Goal: Check status

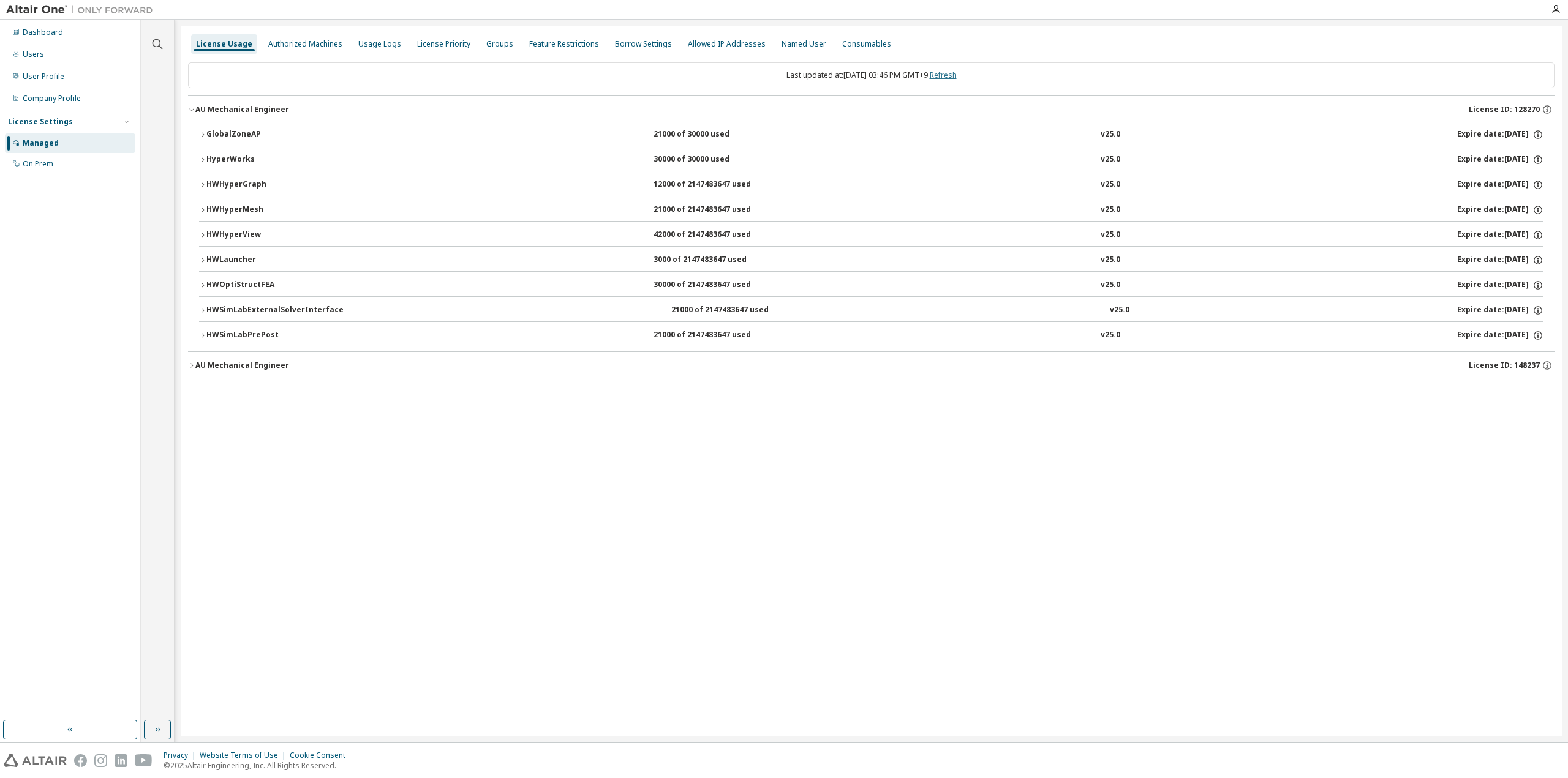
click at [957, 72] on link "Refresh" at bounding box center [944, 75] width 27 height 11
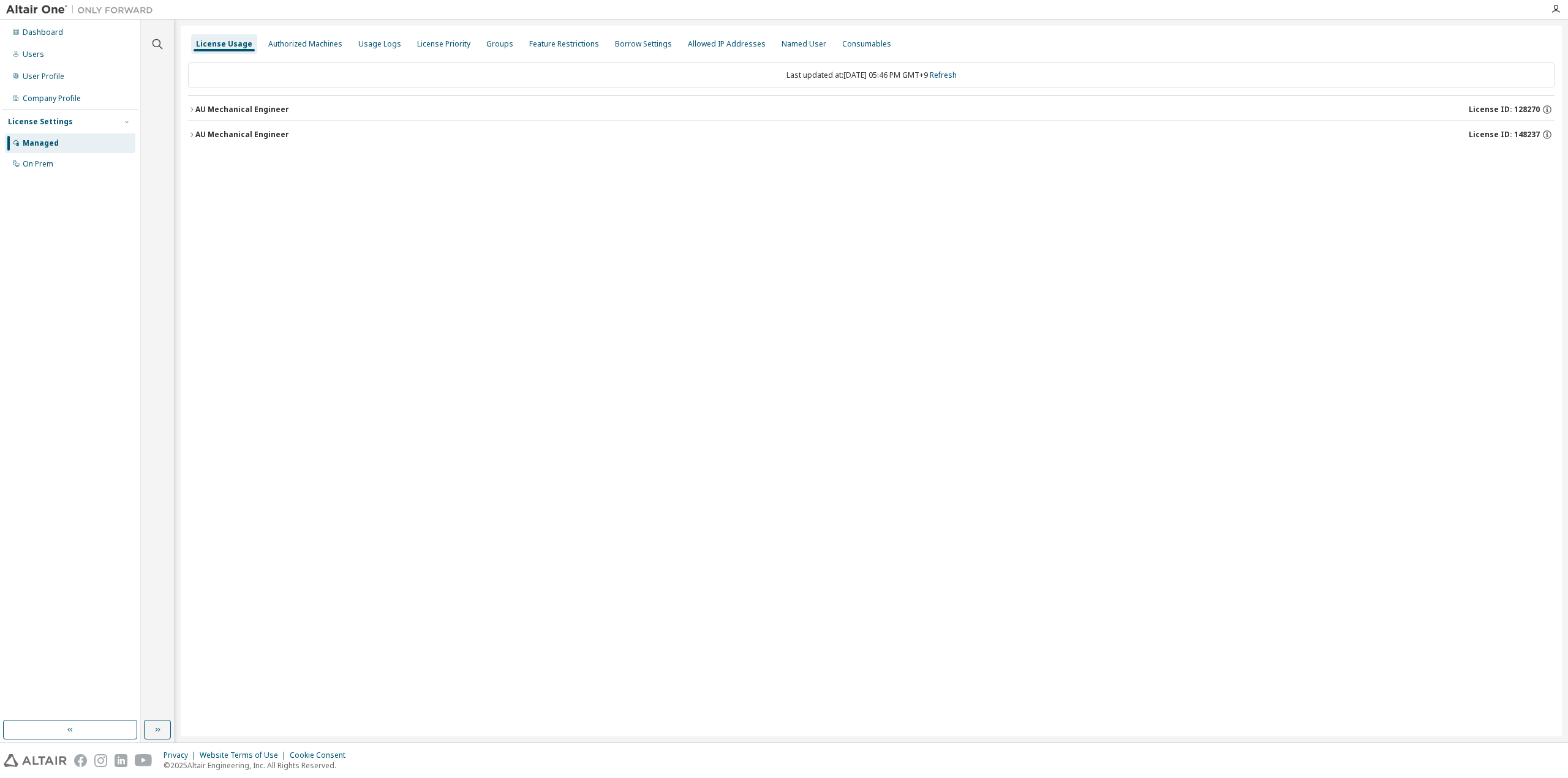
click at [224, 132] on div "AU Mechanical Engineer" at bounding box center [242, 134] width 94 height 10
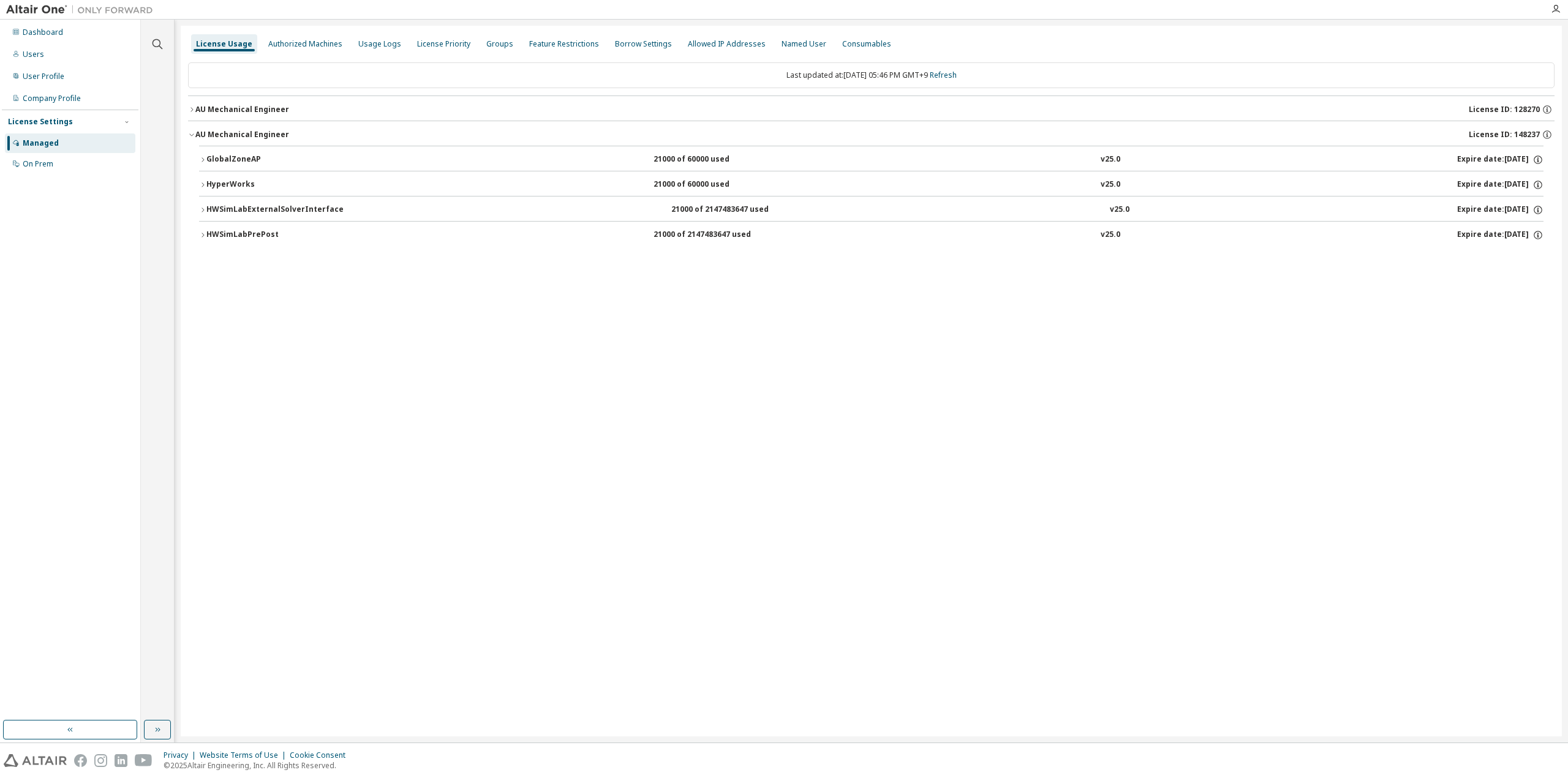
click at [240, 107] on div "AU Mechanical Engineer" at bounding box center [242, 109] width 94 height 10
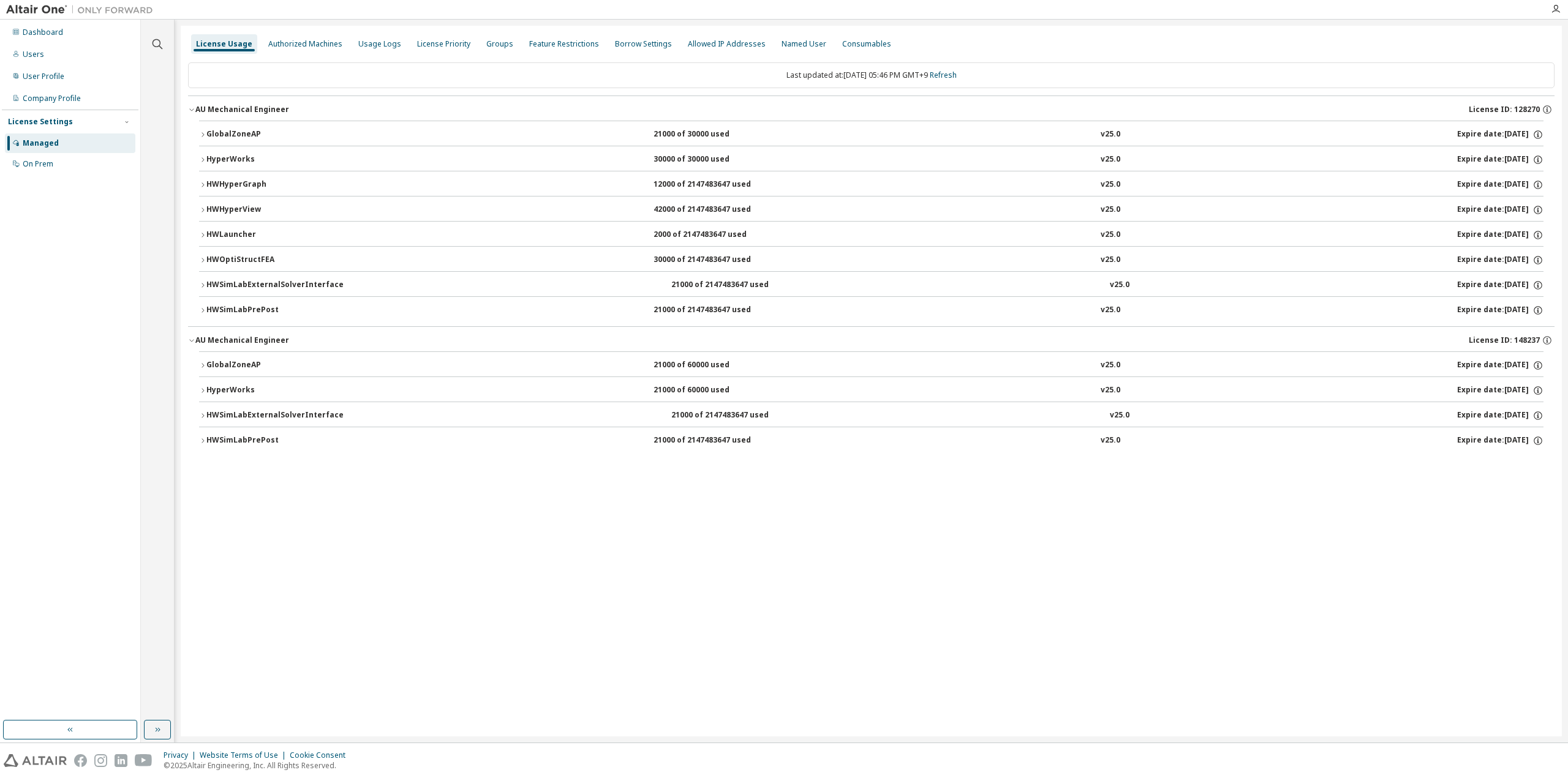
click at [246, 444] on button "HWSimLabPrePost 21000 of 2147483647 used v25.0 Expire date: [DATE]" at bounding box center [871, 441] width 1344 height 27
click at [249, 419] on button "HWSimLabExternalSolverInterface 21000 of 2147483647 used v25.0 Expire date: [DA…" at bounding box center [871, 416] width 1344 height 27
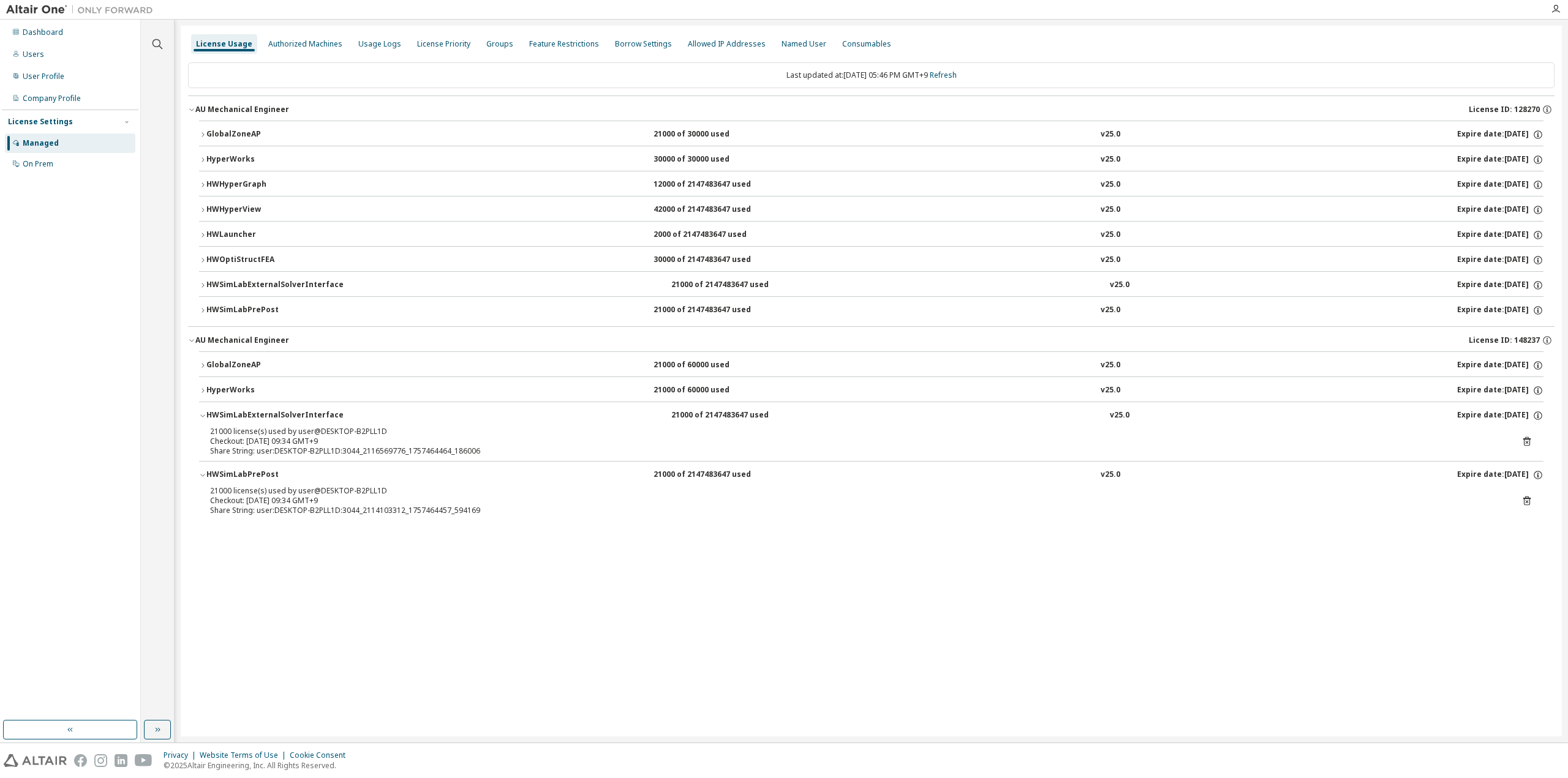
click at [243, 393] on button "HyperWorks 21000 of 60000 used v25.0 Expire date: [DATE]" at bounding box center [871, 391] width 1344 height 27
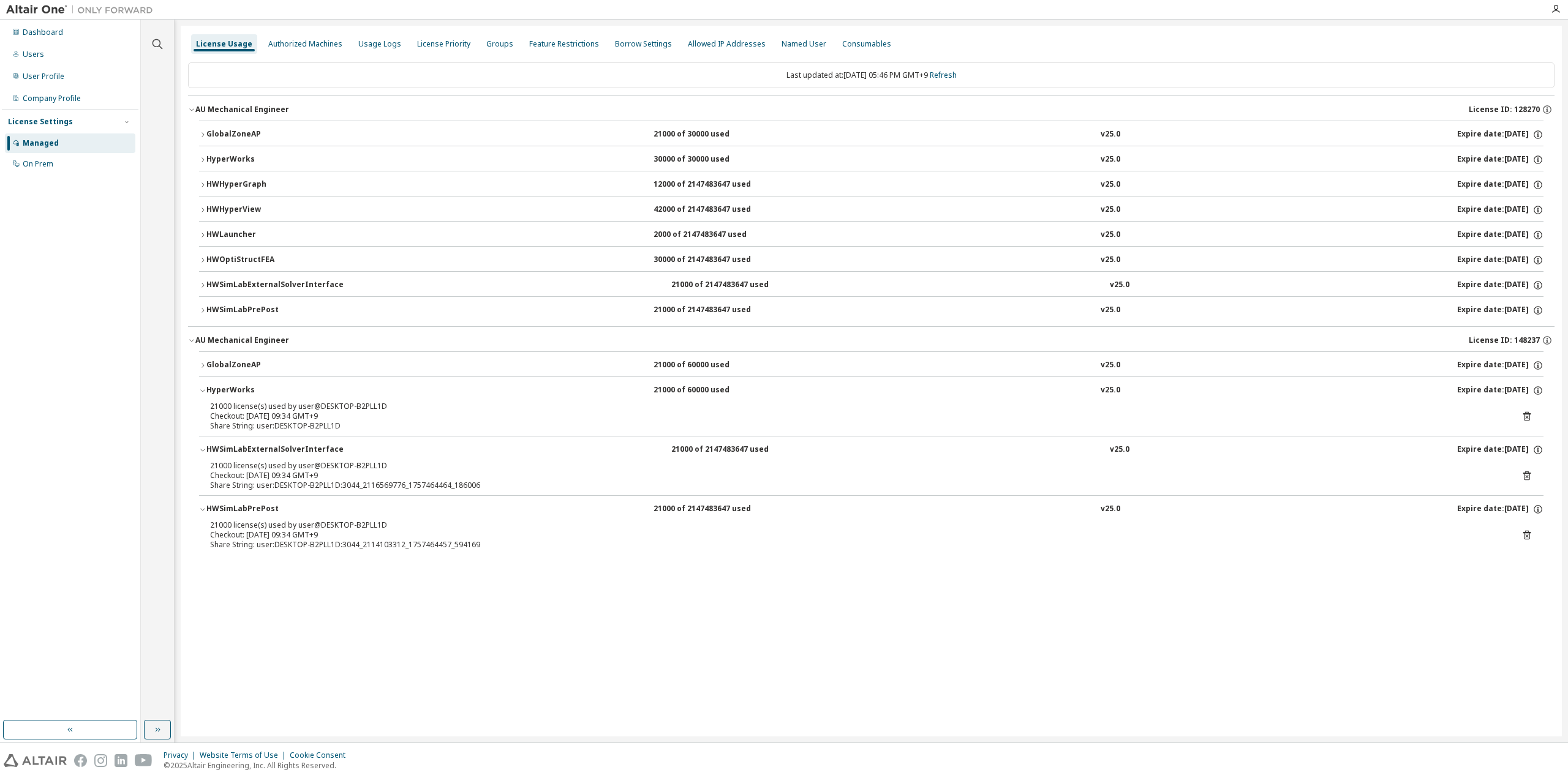
click at [236, 362] on div "GlobalZoneAP" at bounding box center [261, 366] width 110 height 11
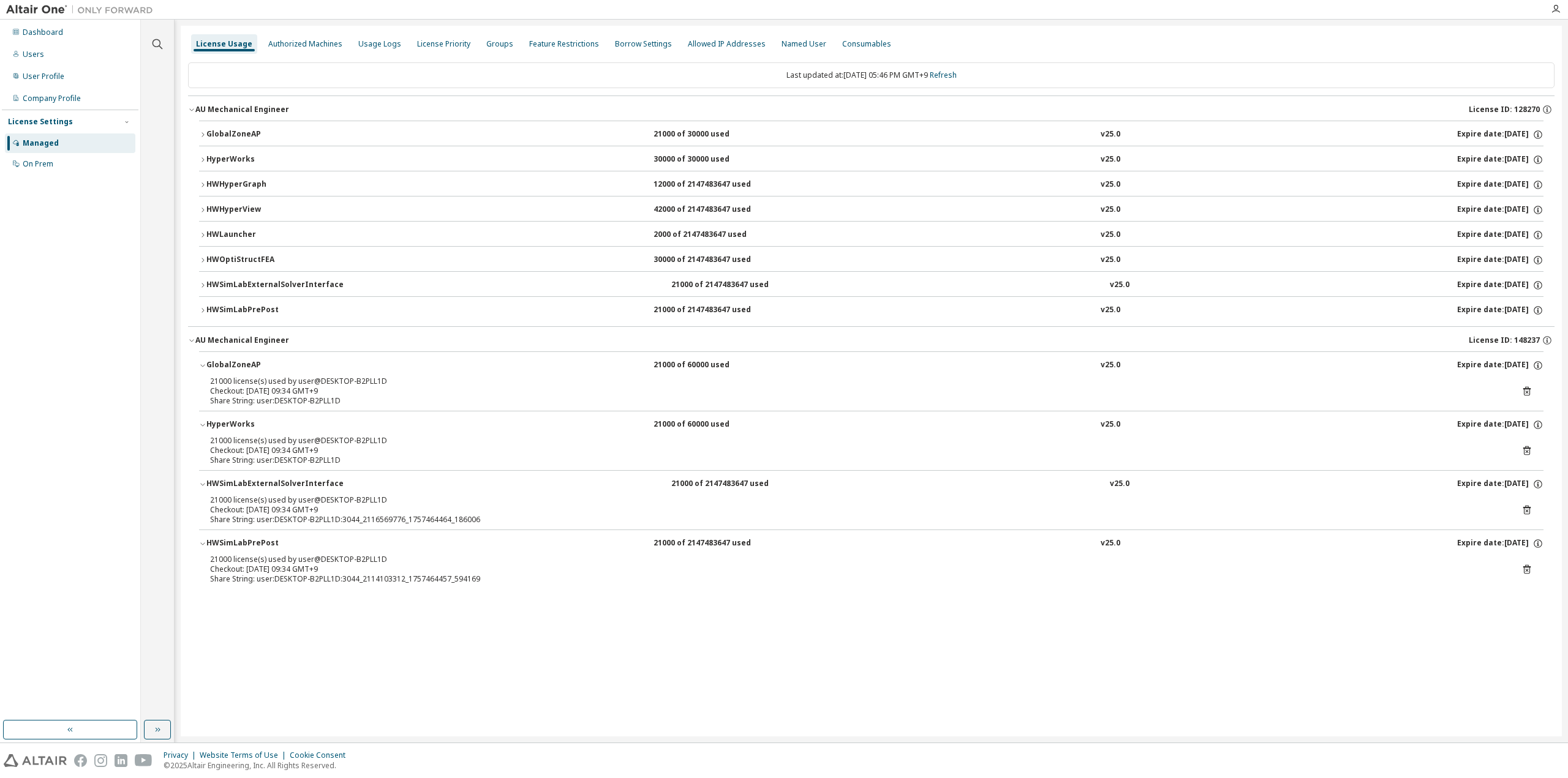
click at [1005, 57] on div "Last updated at: [DATE] 05:46 PM GMT+9 Refresh AU Mechanical Engineer License I…" at bounding box center [871, 330] width 1367 height 549
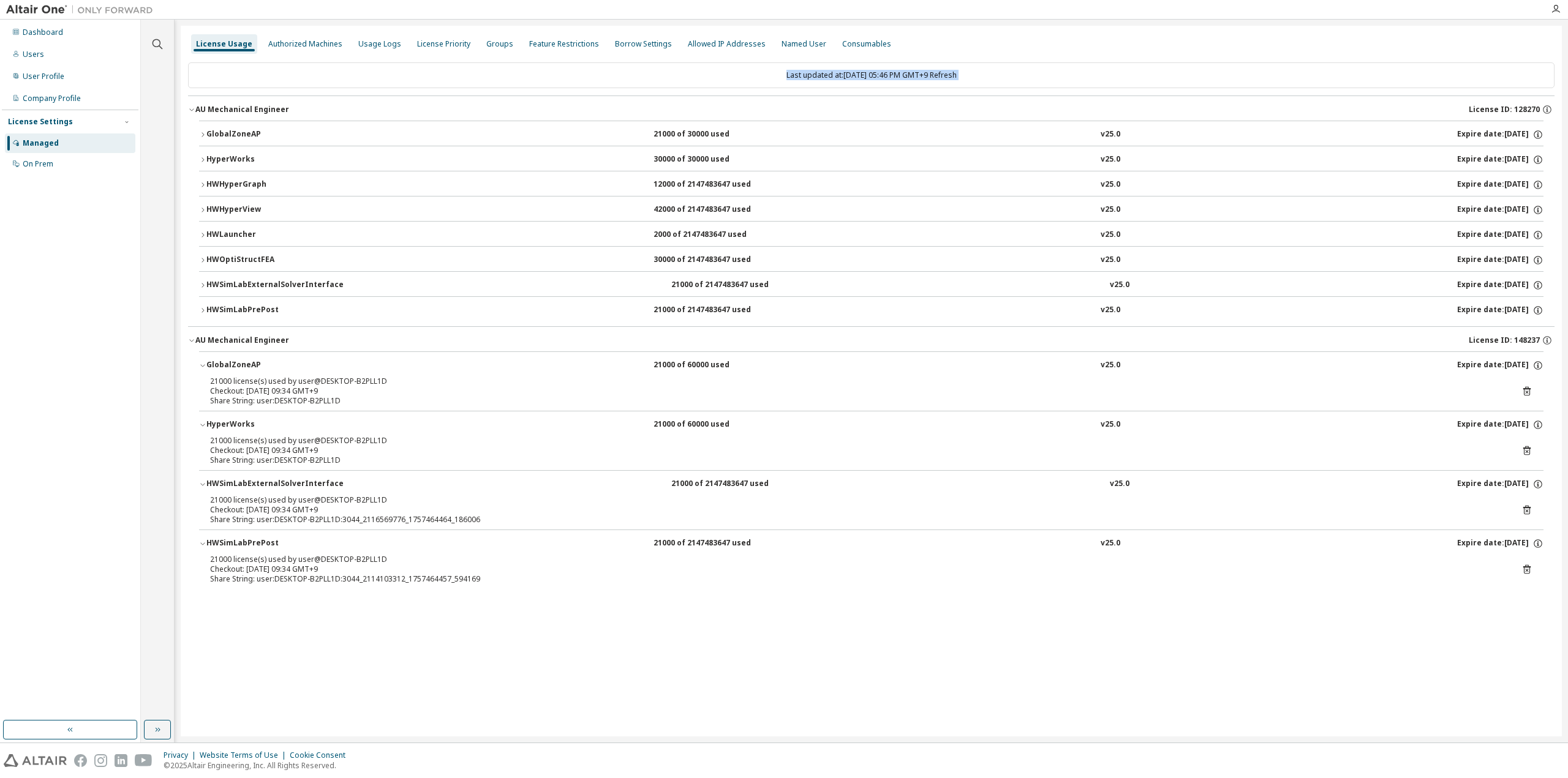
click at [1005, 57] on div "Last updated at: [DATE] 05:46 PM GMT+9 Refresh AU Mechanical Engineer License I…" at bounding box center [871, 330] width 1367 height 549
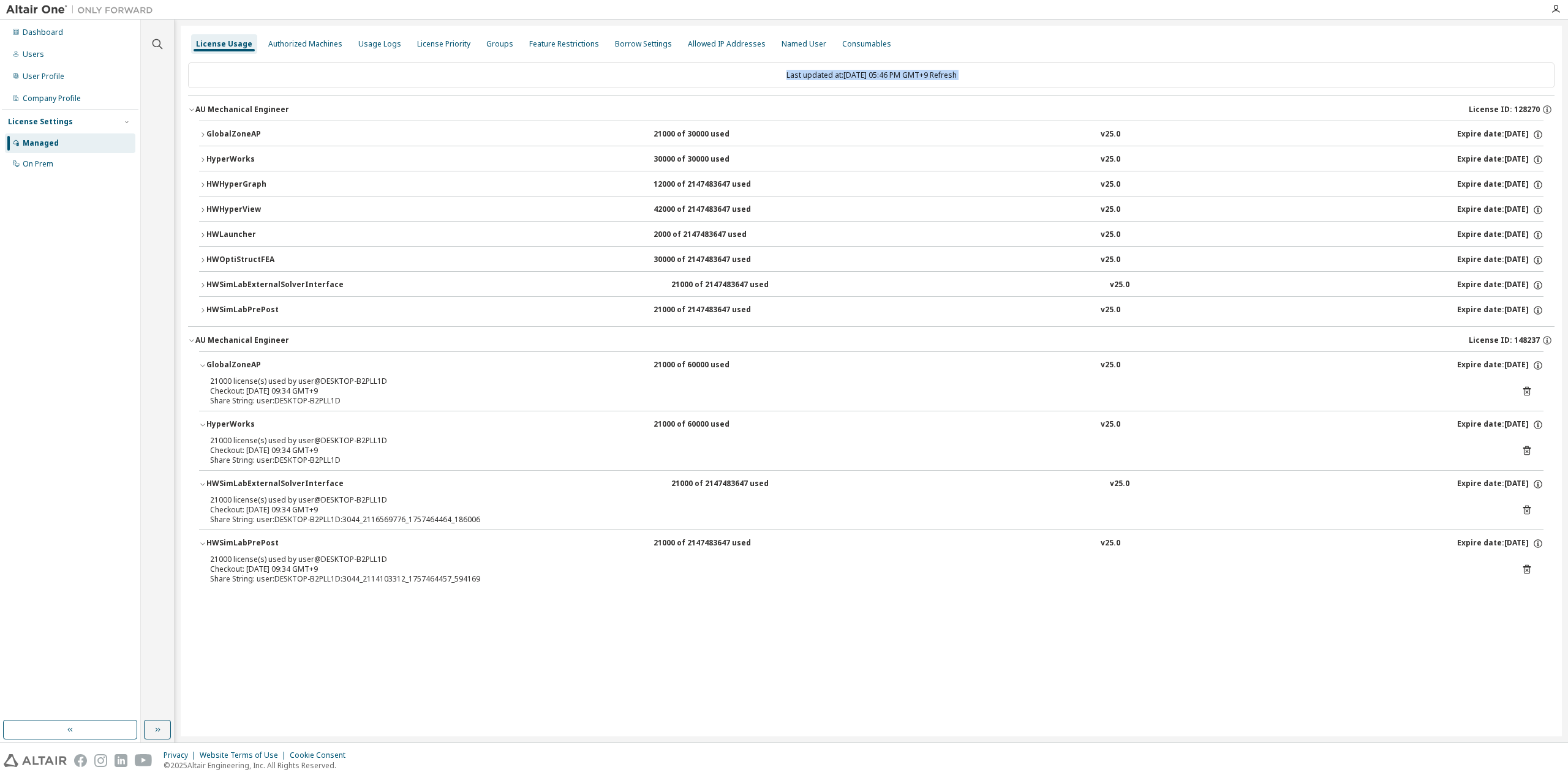
click at [1005, 57] on div "Last updated at: [DATE] 05:46 PM GMT+9 Refresh AU Mechanical Engineer License I…" at bounding box center [871, 330] width 1367 height 549
